Goal: Transaction & Acquisition: Subscribe to service/newsletter

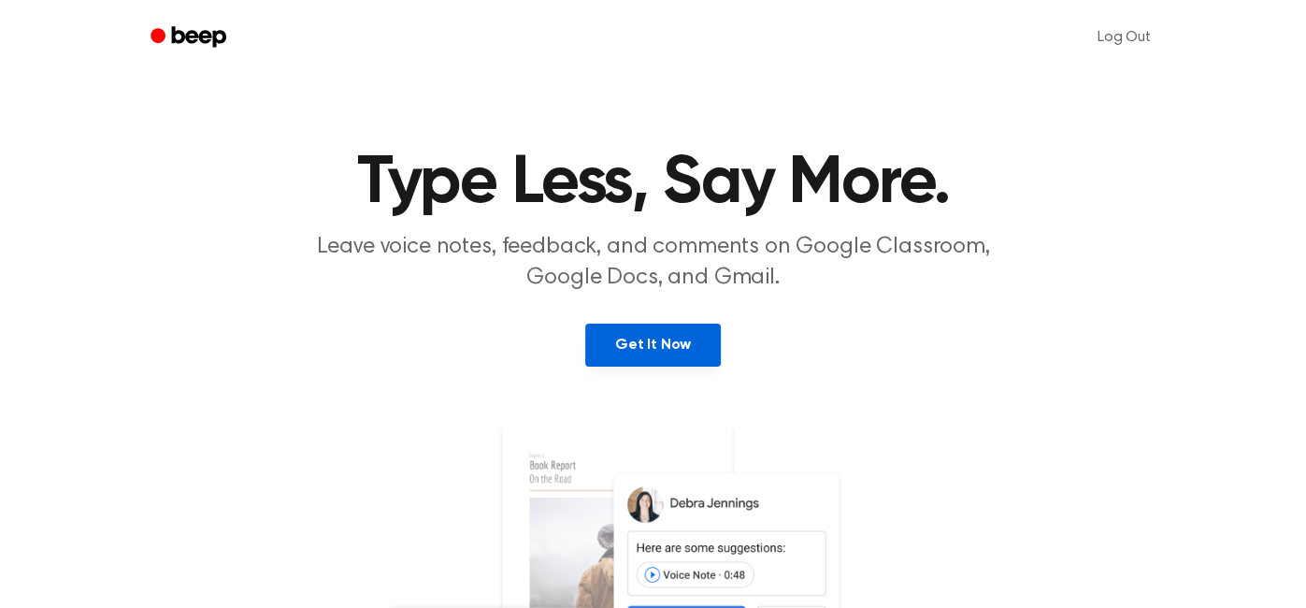
click at [636, 337] on link "Get It Now" at bounding box center [653, 344] width 136 height 43
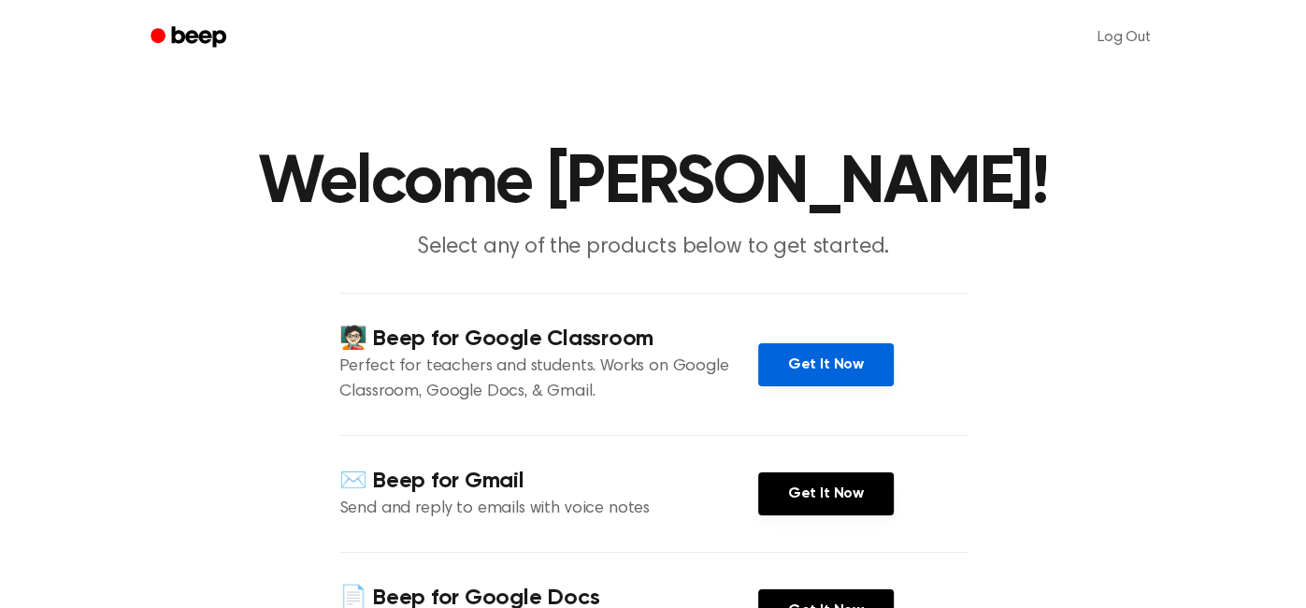
click at [777, 359] on link "Get It Now" at bounding box center [826, 364] width 136 height 43
